Goal: Task Accomplishment & Management: Complete application form

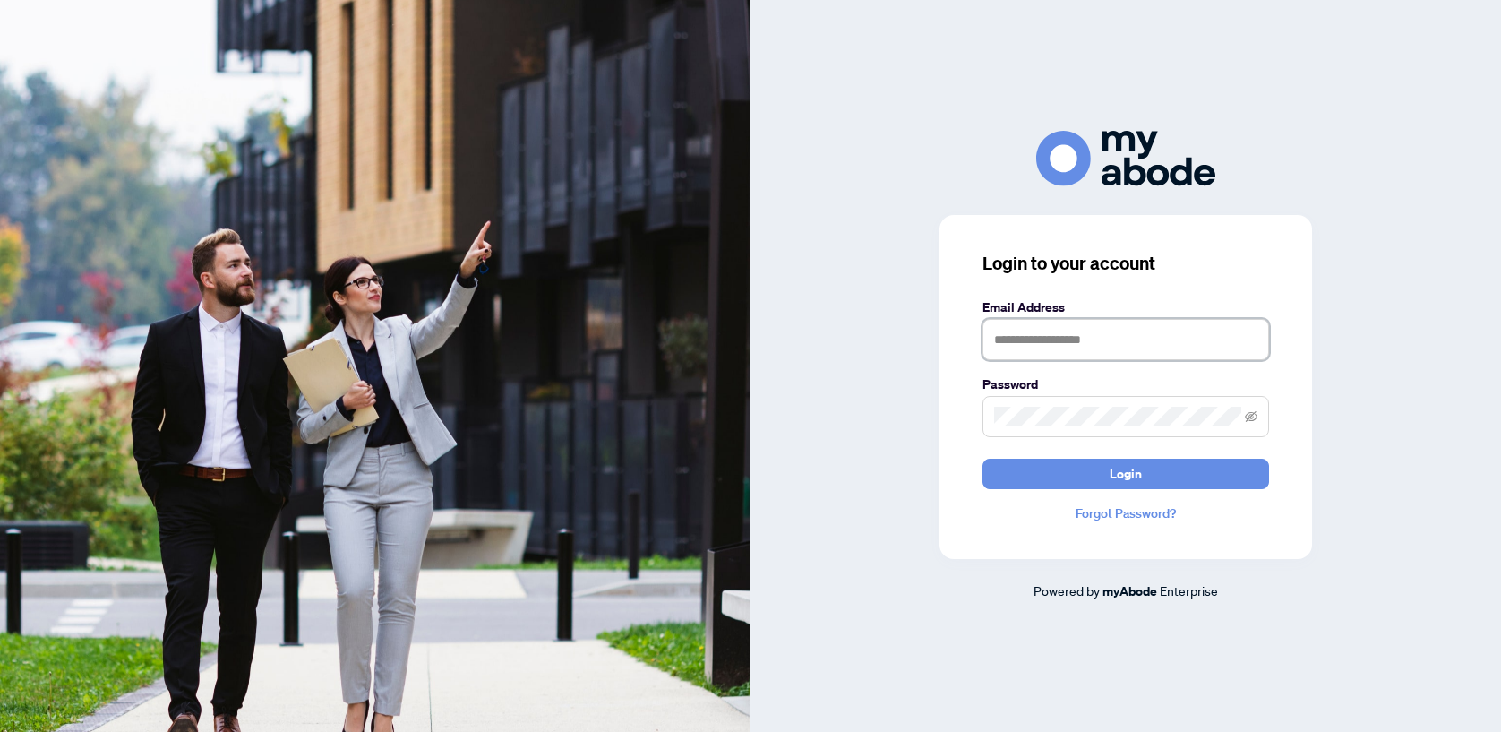
type input "**********"
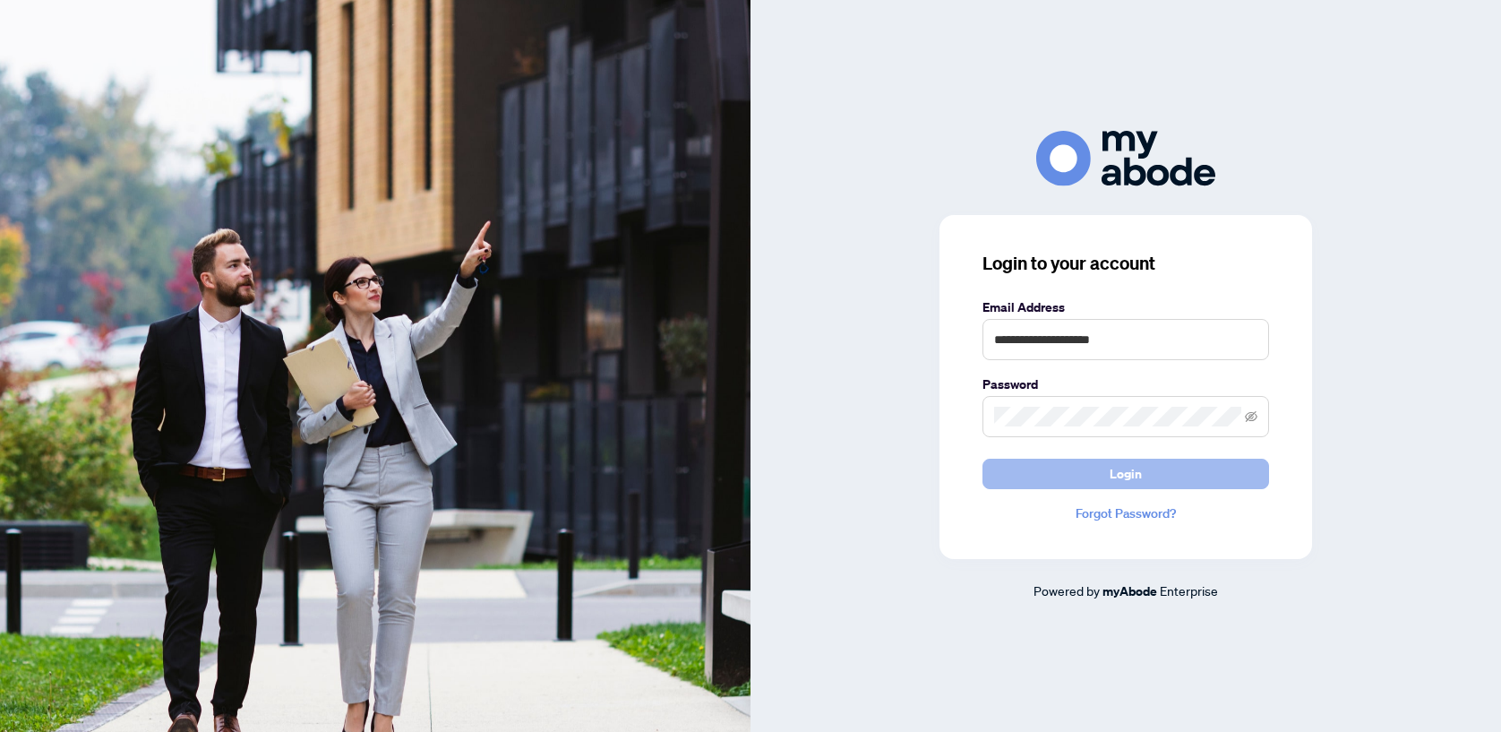
click at [1067, 476] on button "Login" at bounding box center [1125, 474] width 287 height 30
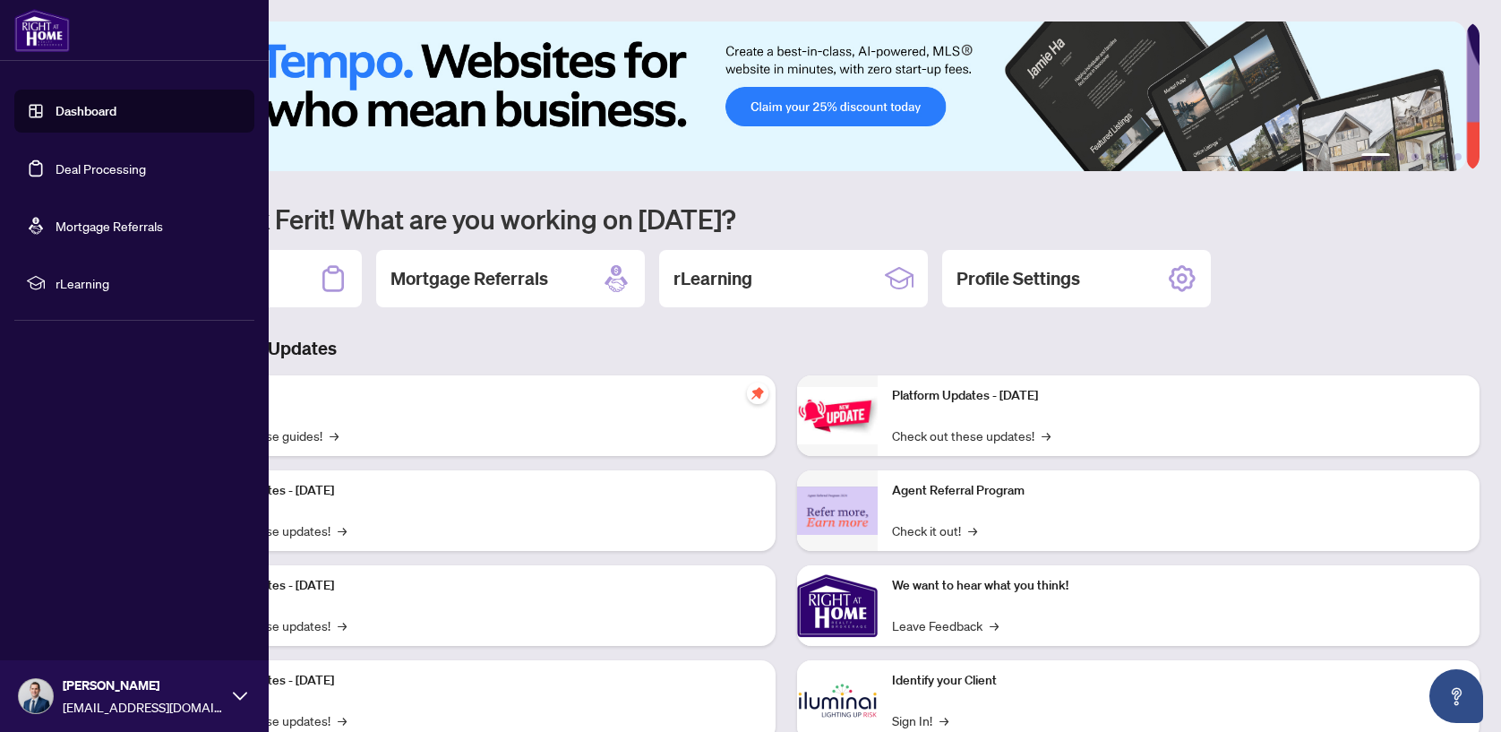
click at [105, 169] on link "Deal Processing" at bounding box center [101, 168] width 90 height 16
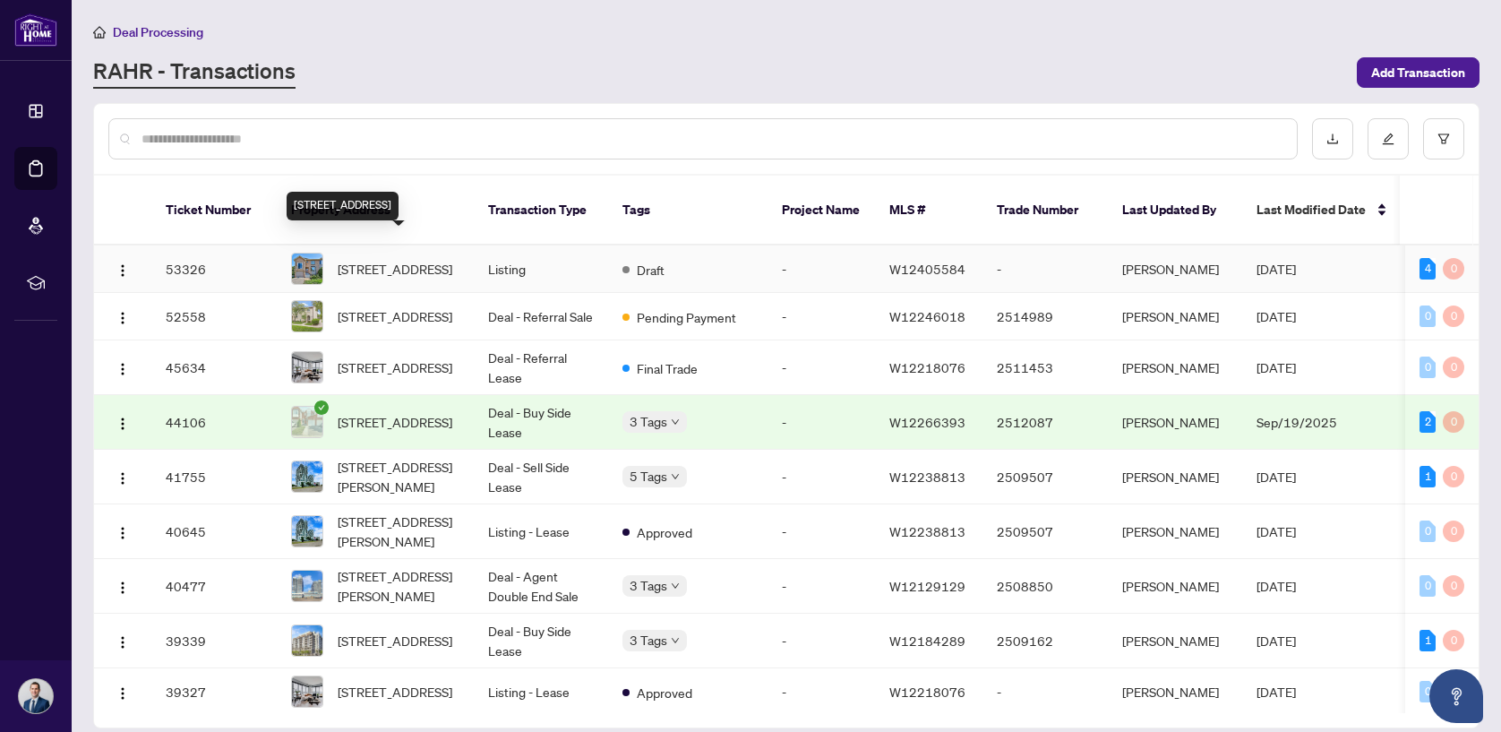
click at [400, 259] on span "[STREET_ADDRESS]" at bounding box center [395, 269] width 115 height 20
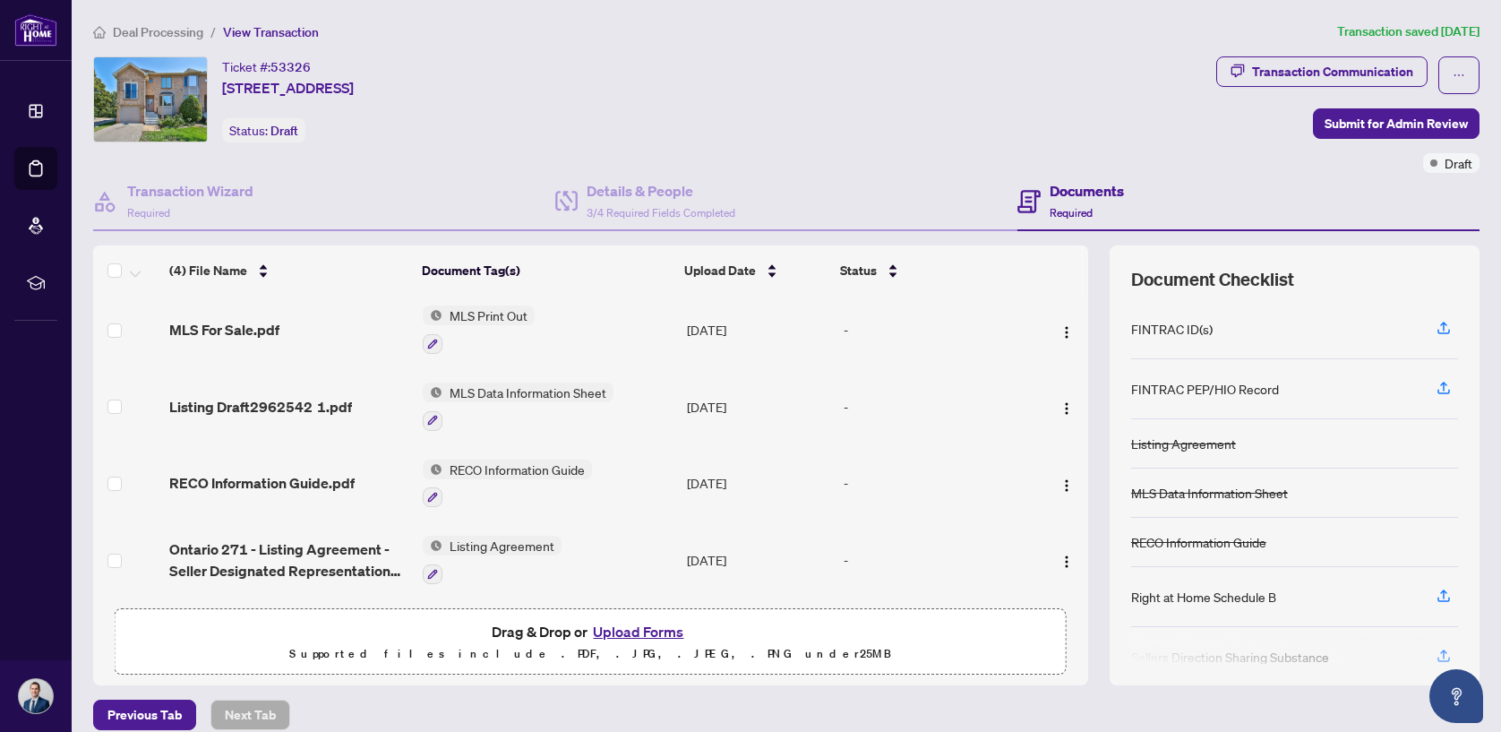
scroll to position [6, 0]
click at [1345, 120] on span "Submit for Admin Review" at bounding box center [1396, 123] width 143 height 29
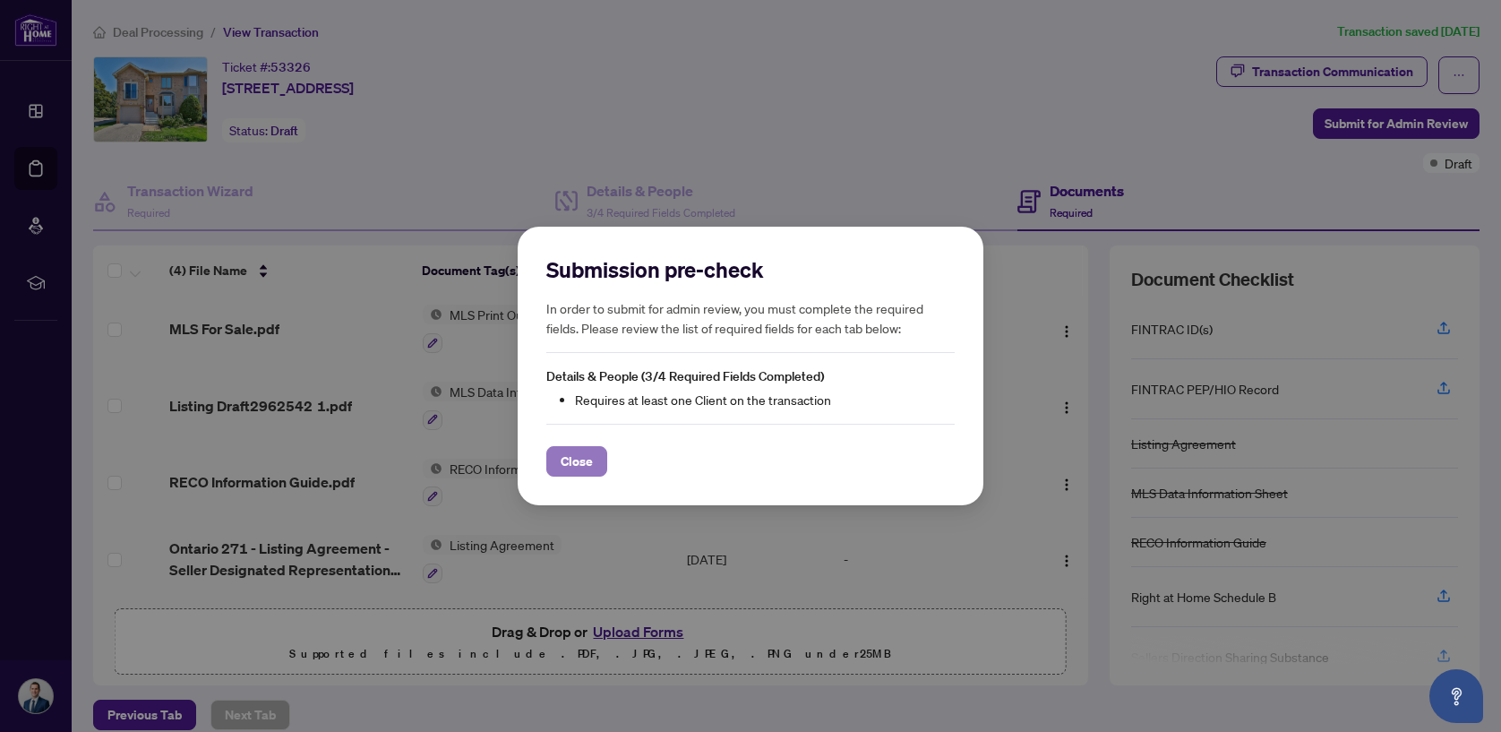
click at [574, 468] on span "Close" at bounding box center [577, 461] width 32 height 29
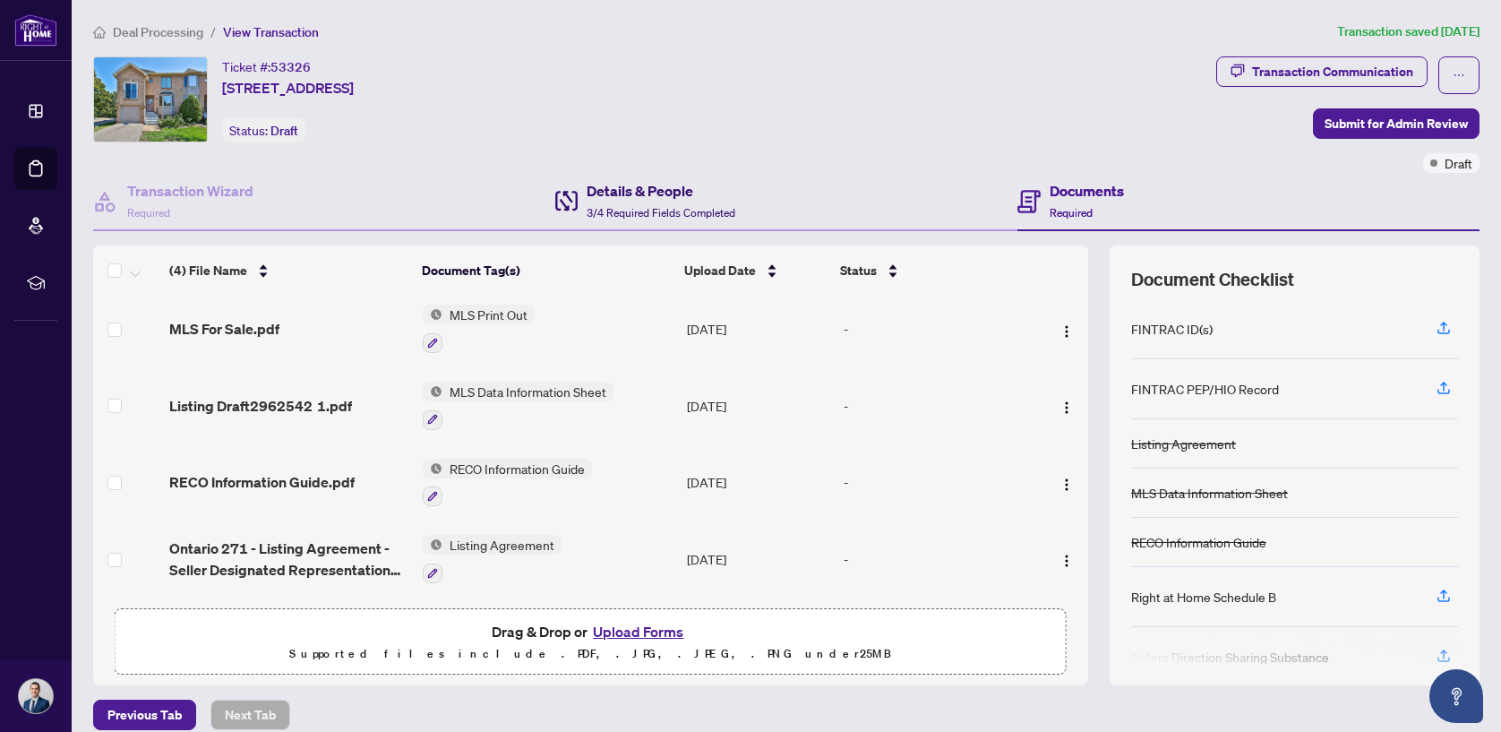
click at [616, 198] on h4 "Details & People" at bounding box center [661, 190] width 149 height 21
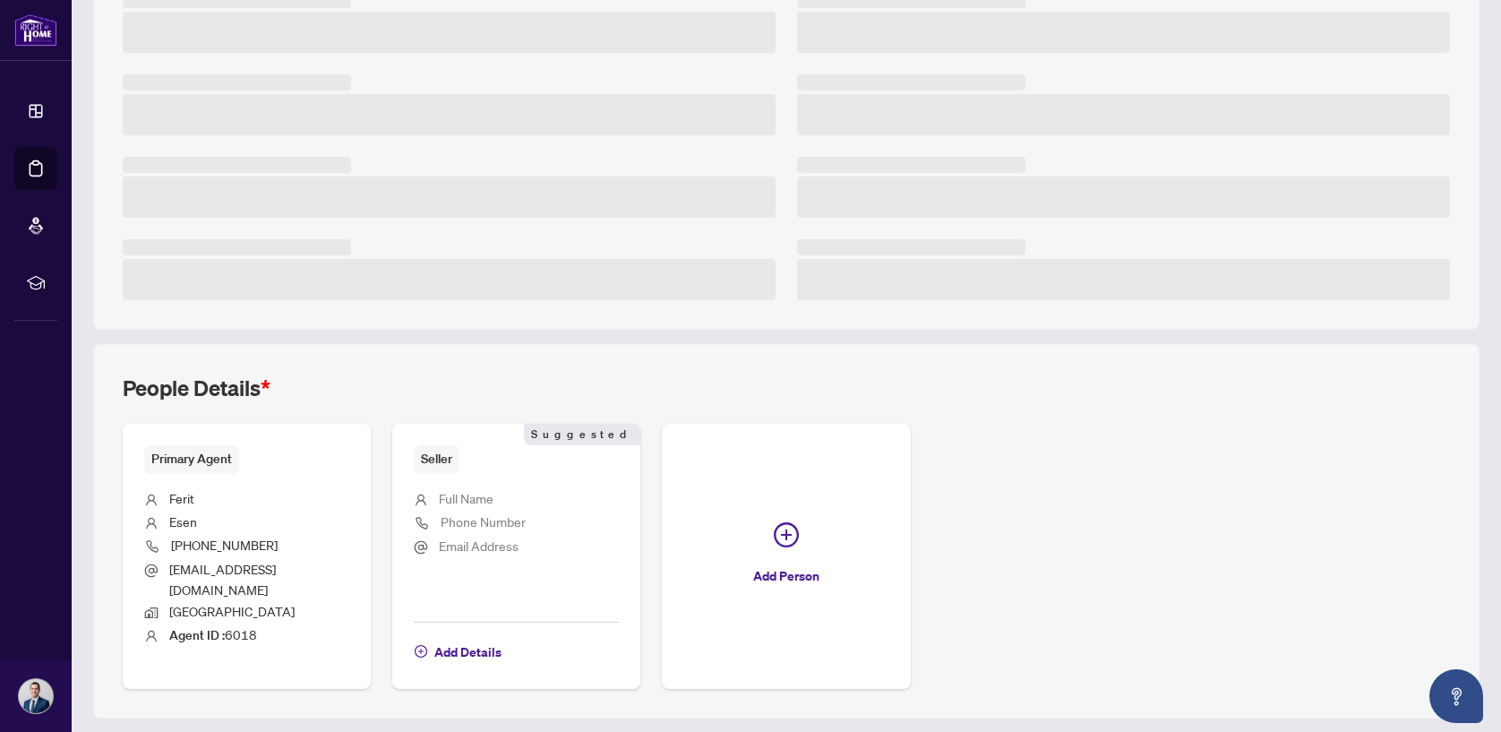
scroll to position [365, 0]
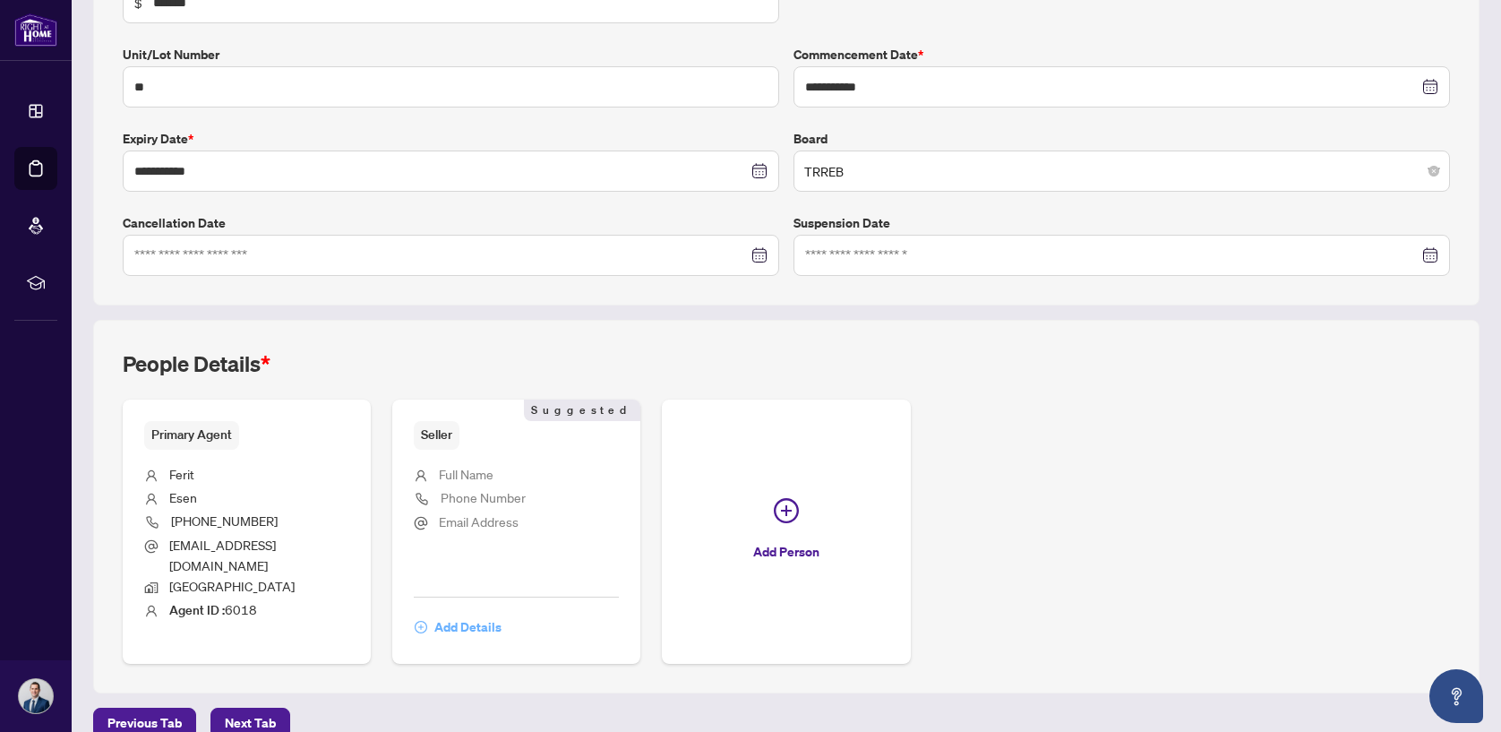
click at [473, 613] on span "Add Details" at bounding box center [467, 627] width 67 height 29
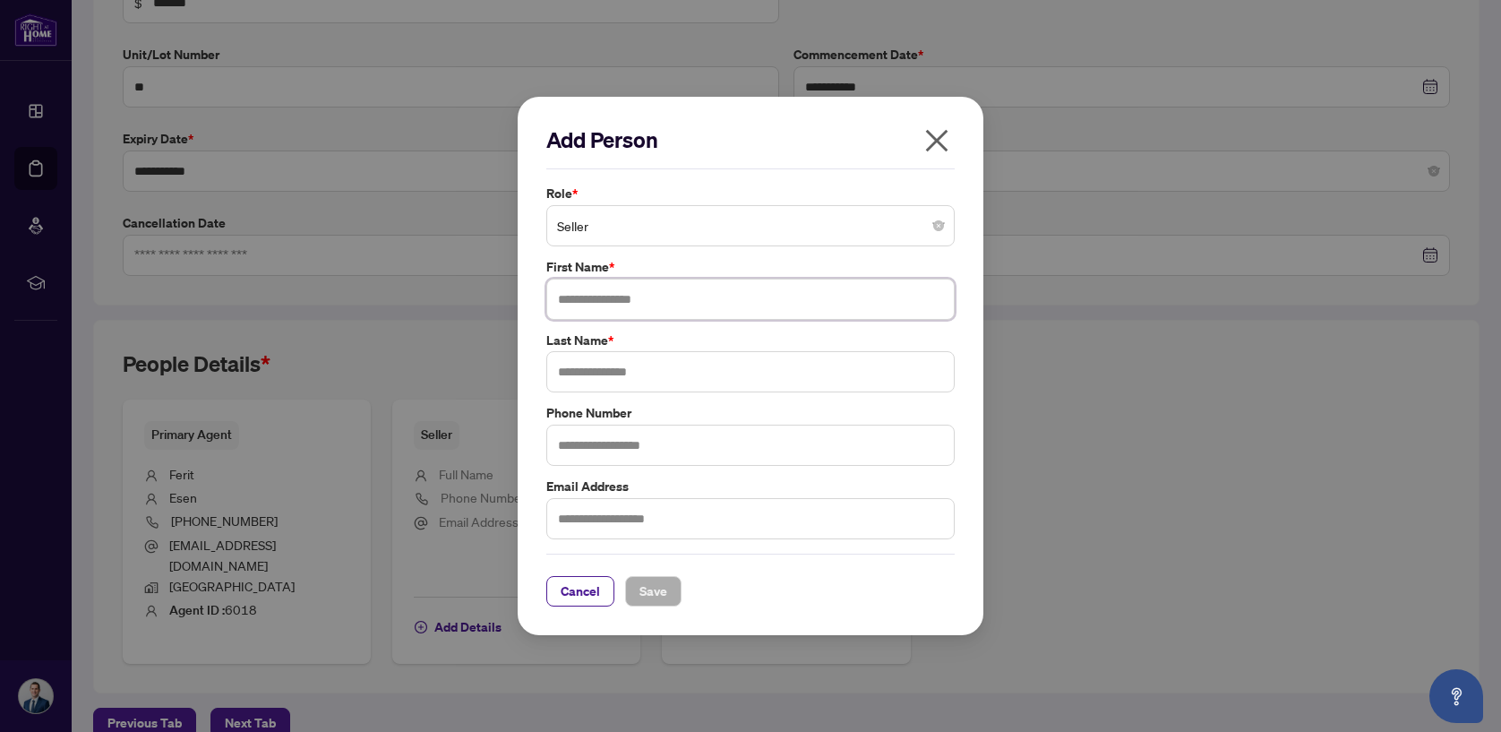
click at [595, 310] on input "text" at bounding box center [750, 299] width 408 height 41
type input "******"
click at [655, 585] on span "Save" at bounding box center [653, 591] width 28 height 29
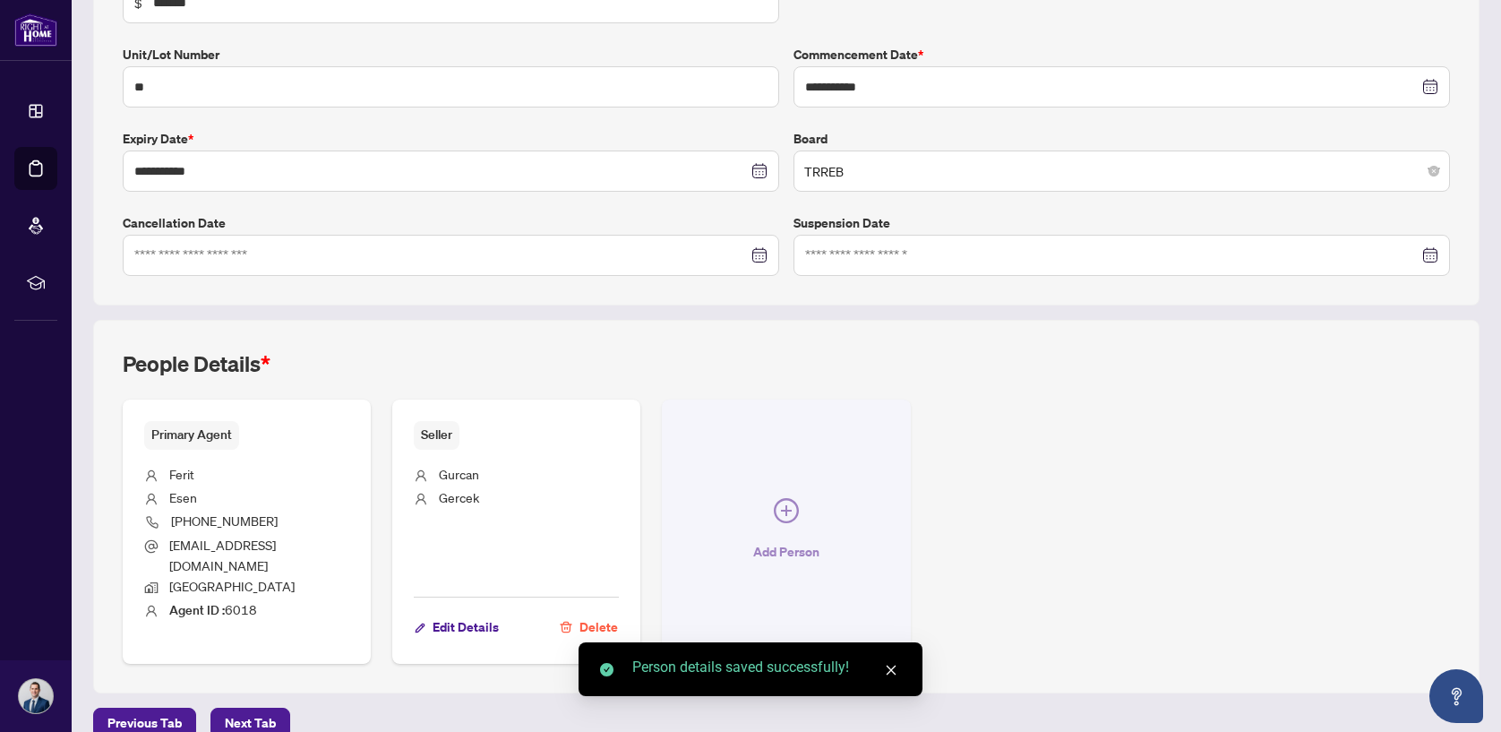
click at [775, 499] on icon "plus-circle" at bounding box center [786, 510] width 25 height 25
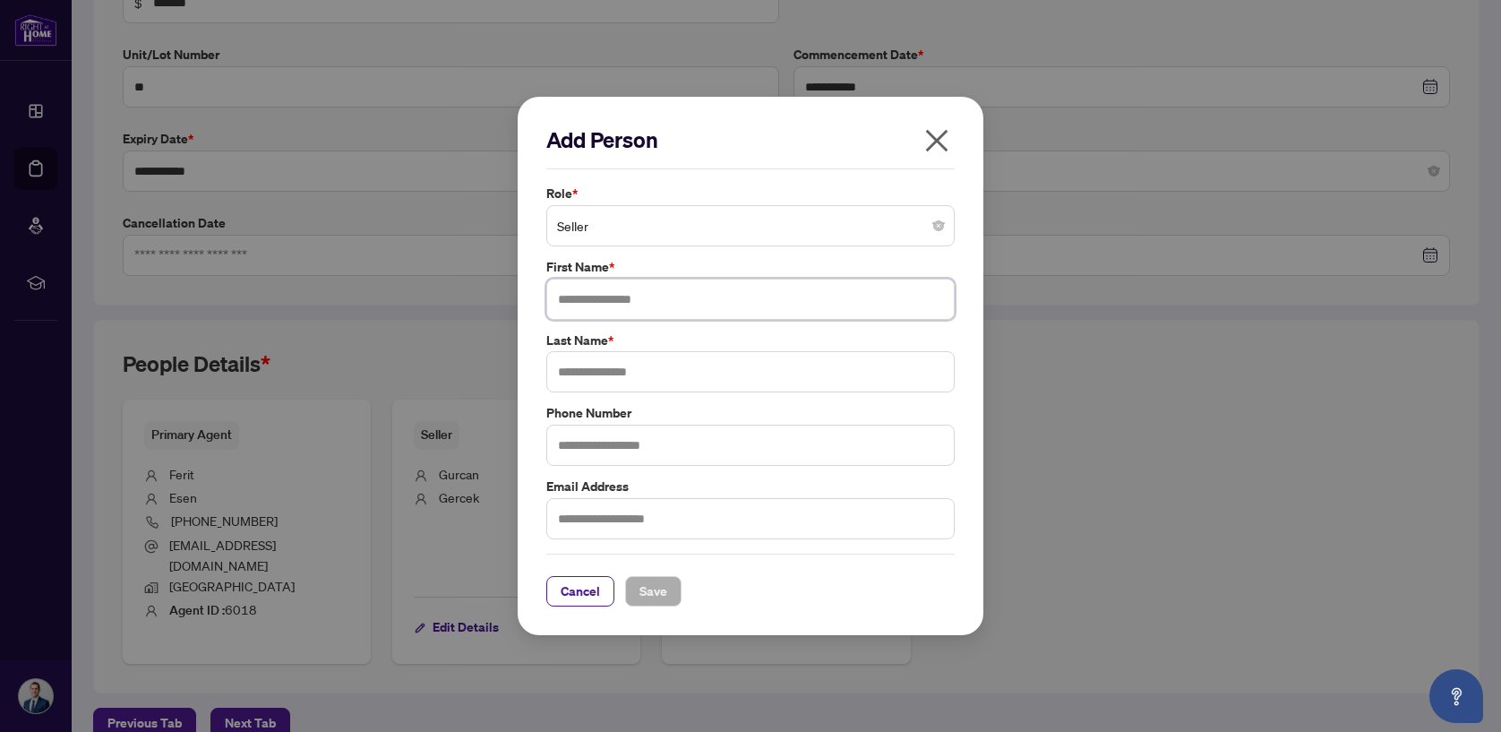
click at [633, 299] on input "text" at bounding box center [750, 299] width 408 height 41
type input "*****"
type input "******"
click at [661, 579] on button "Save" at bounding box center [653, 591] width 56 height 30
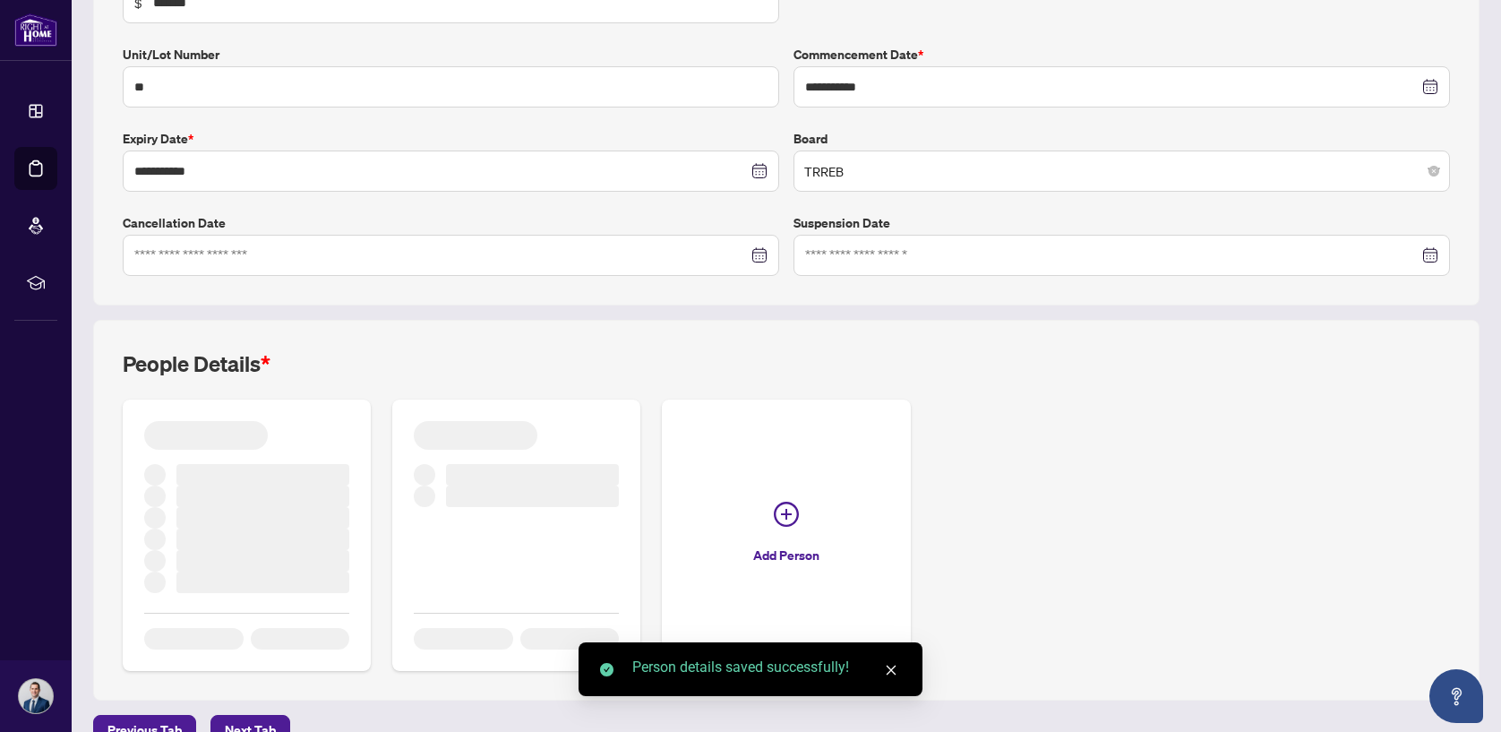
scroll to position [0, 0]
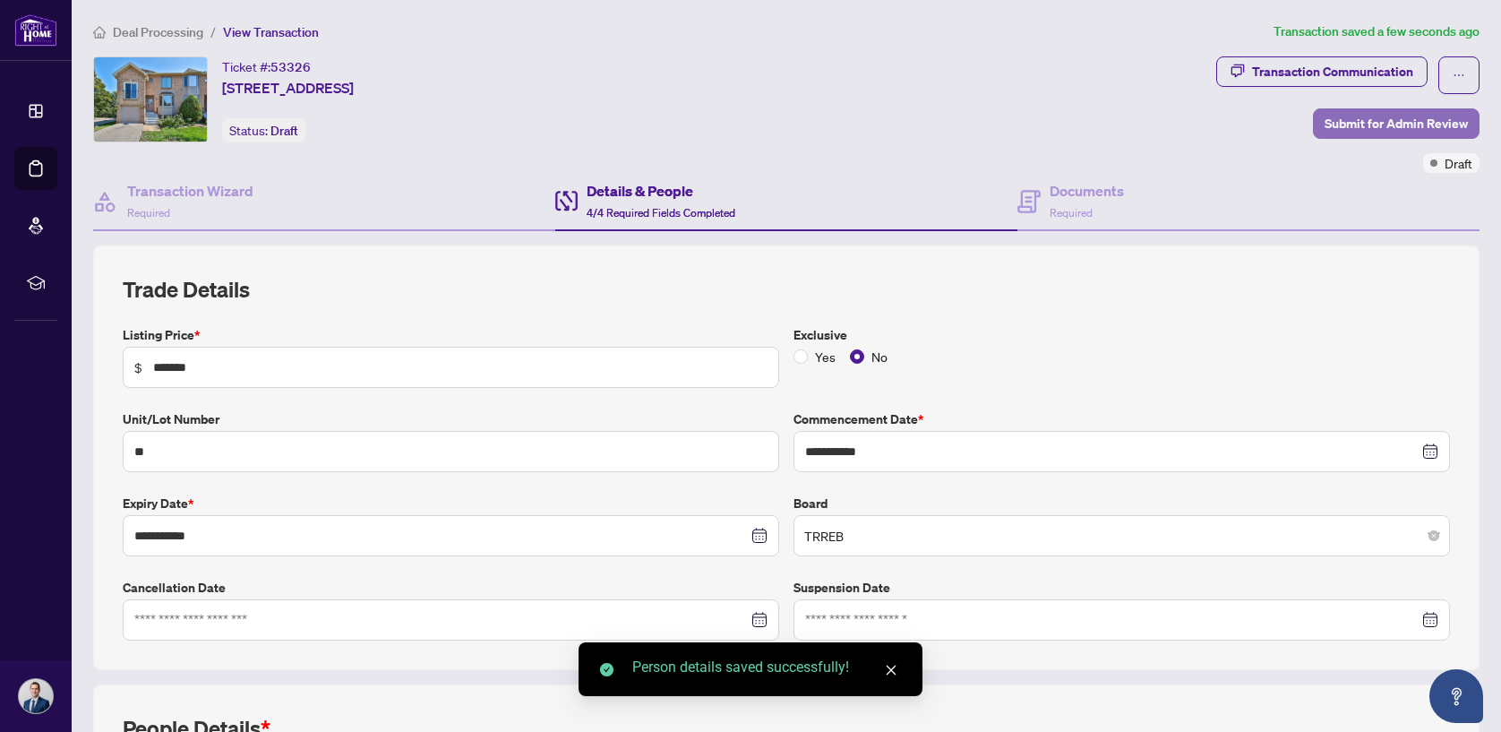
click at [1349, 129] on span "Submit for Admin Review" at bounding box center [1396, 123] width 143 height 29
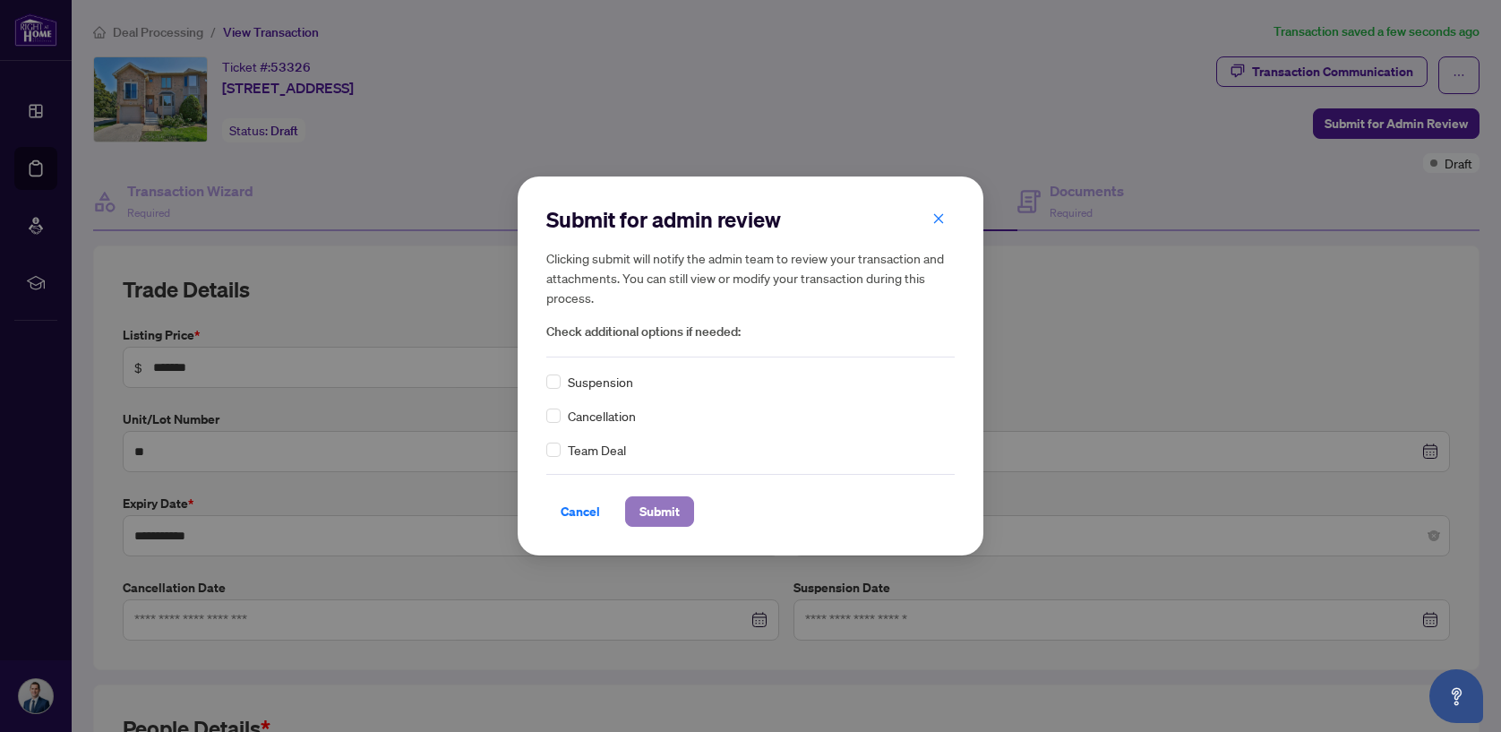
click at [645, 508] on span "Submit" at bounding box center [659, 511] width 40 height 29
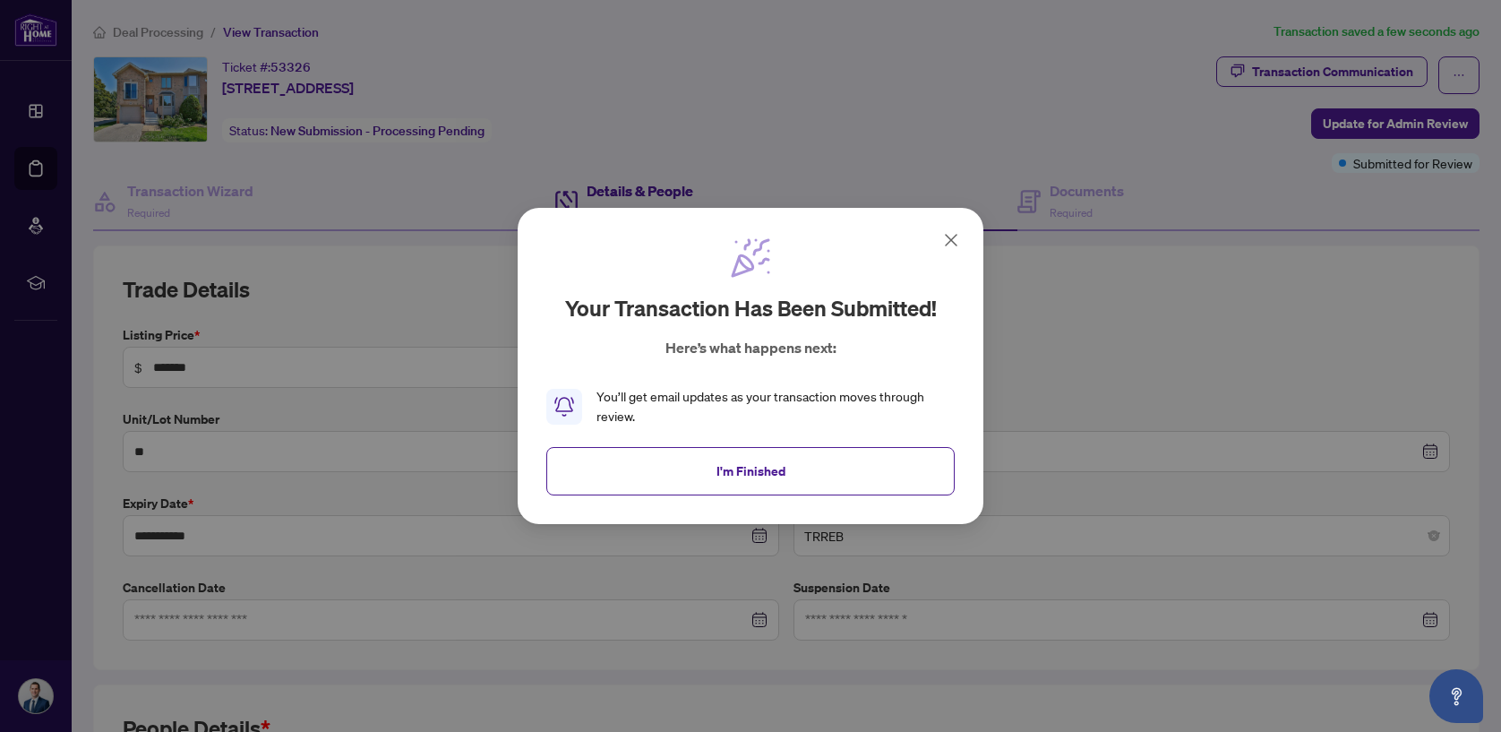
click at [782, 502] on div "Your transaction has been submitted! Here’s what happens next: You’ll get email…" at bounding box center [751, 366] width 466 height 317
click at [805, 477] on button "I'm Finished" at bounding box center [750, 471] width 408 height 48
